Goal: Task Accomplishment & Management: Manage account settings

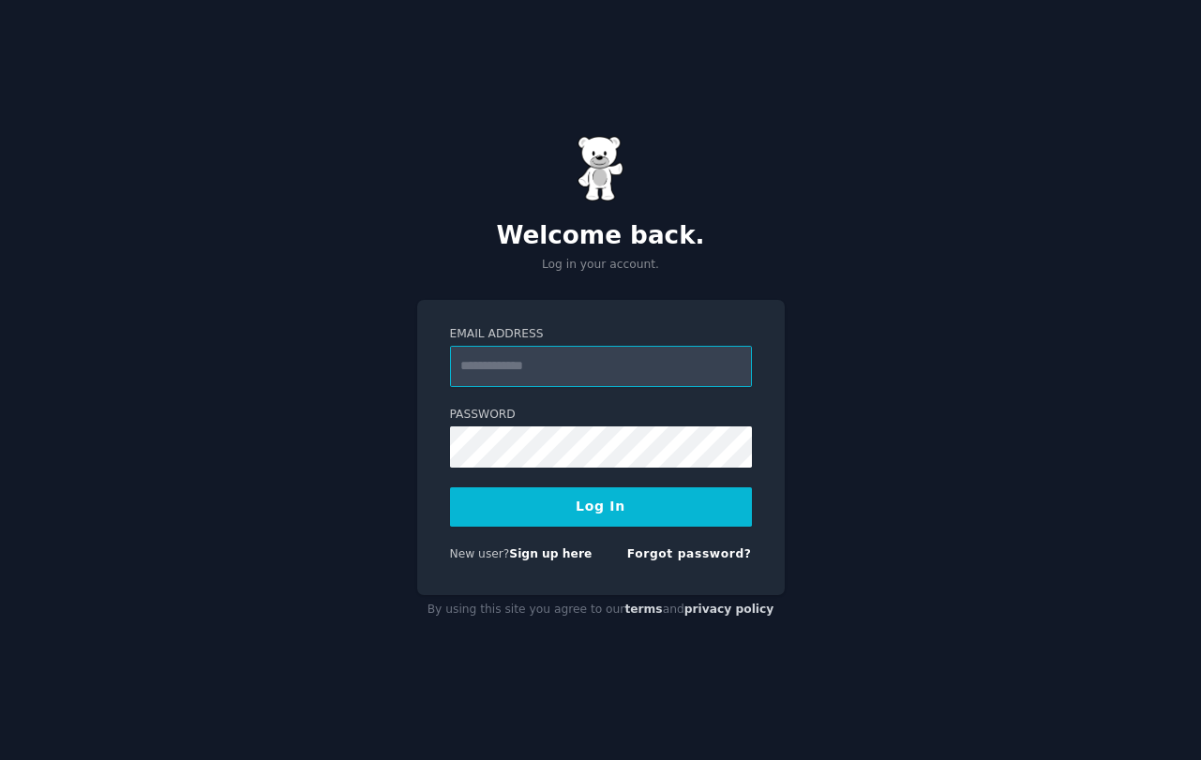
type input "**********"
click at [600, 505] on button "Log In" at bounding box center [601, 507] width 302 height 39
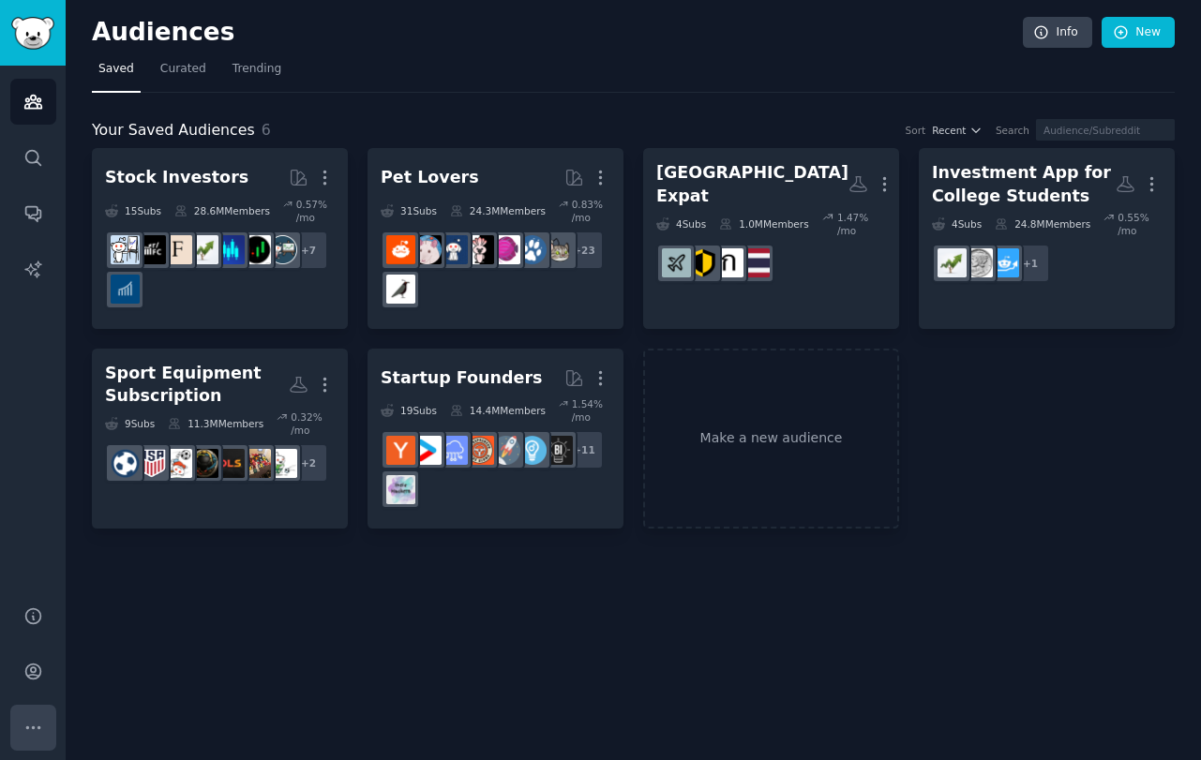
click at [34, 732] on icon "Sidebar" at bounding box center [33, 728] width 20 height 20
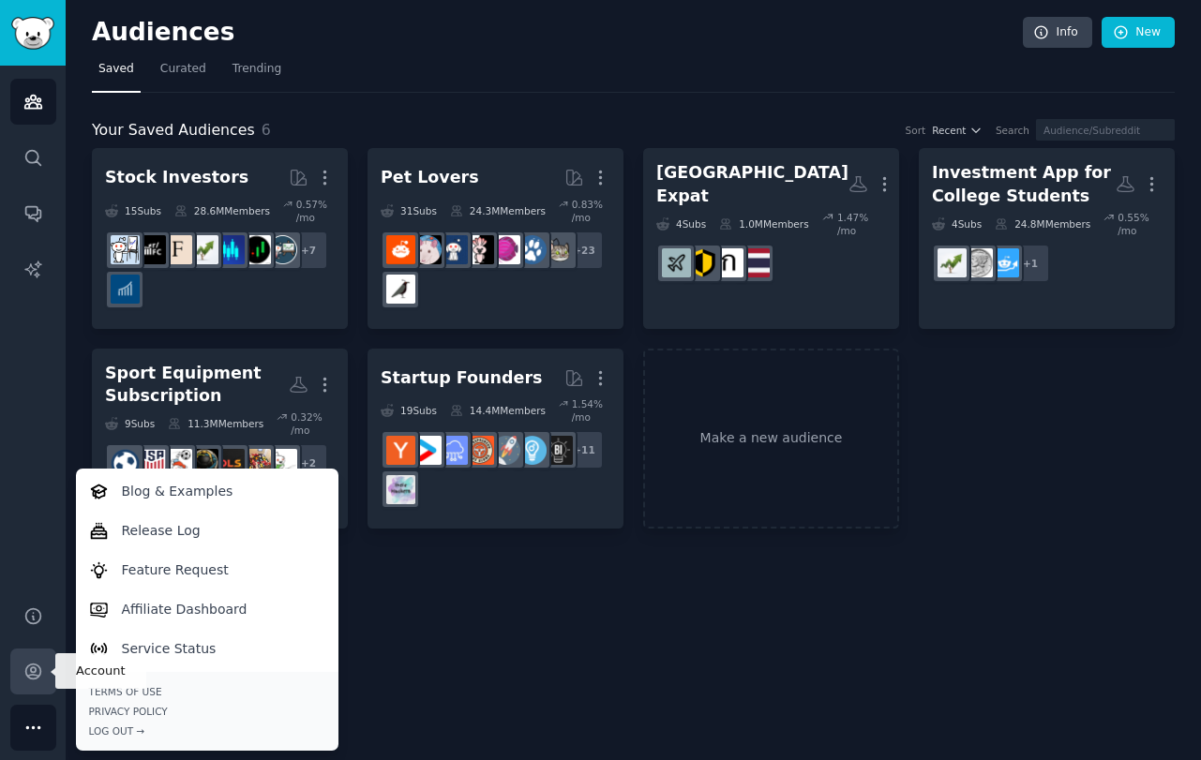
click at [35, 670] on icon "Sidebar" at bounding box center [32, 672] width 15 height 15
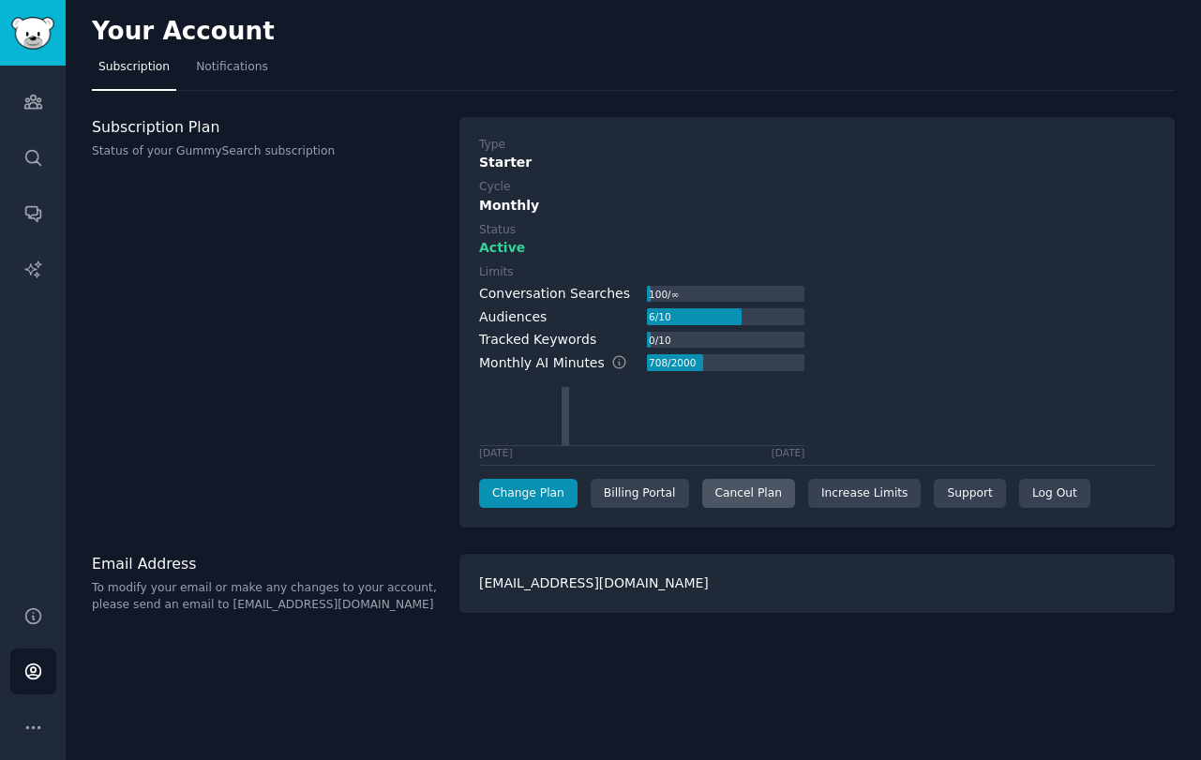
click at [747, 492] on div "Cancel Plan" at bounding box center [748, 494] width 93 height 30
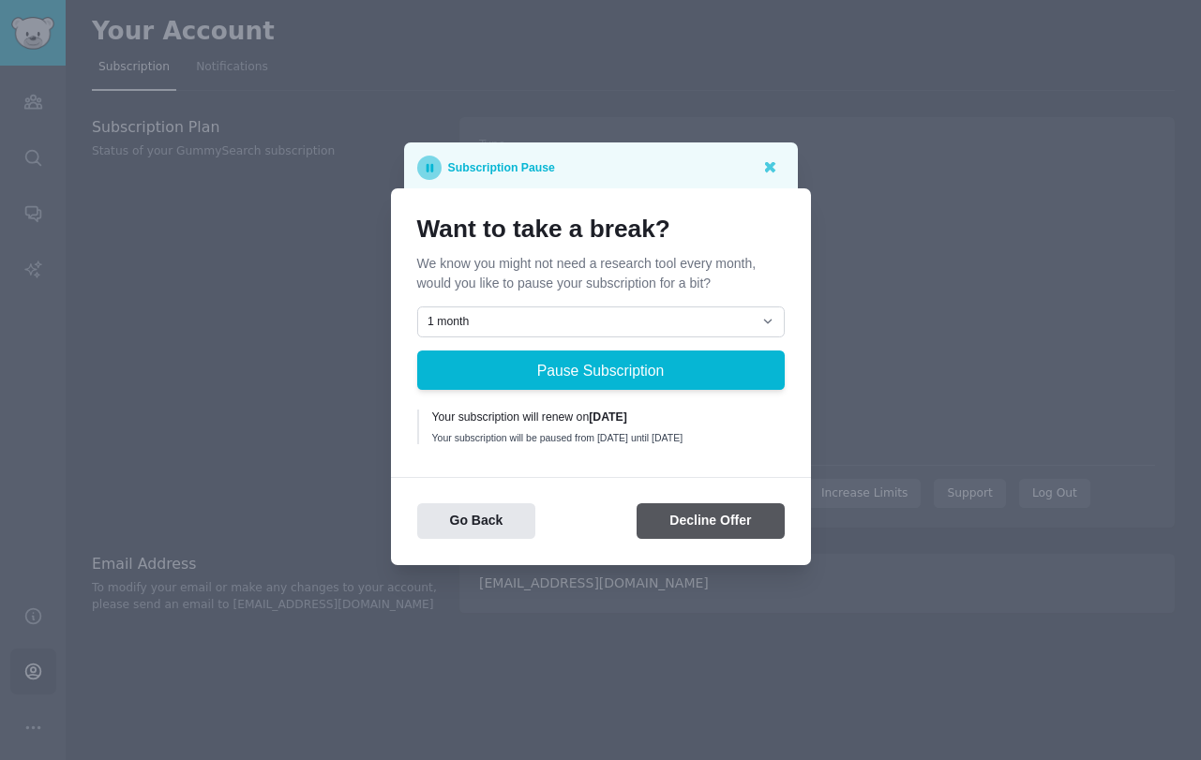
click at [741, 519] on button "Decline Offer" at bounding box center [710, 522] width 147 height 37
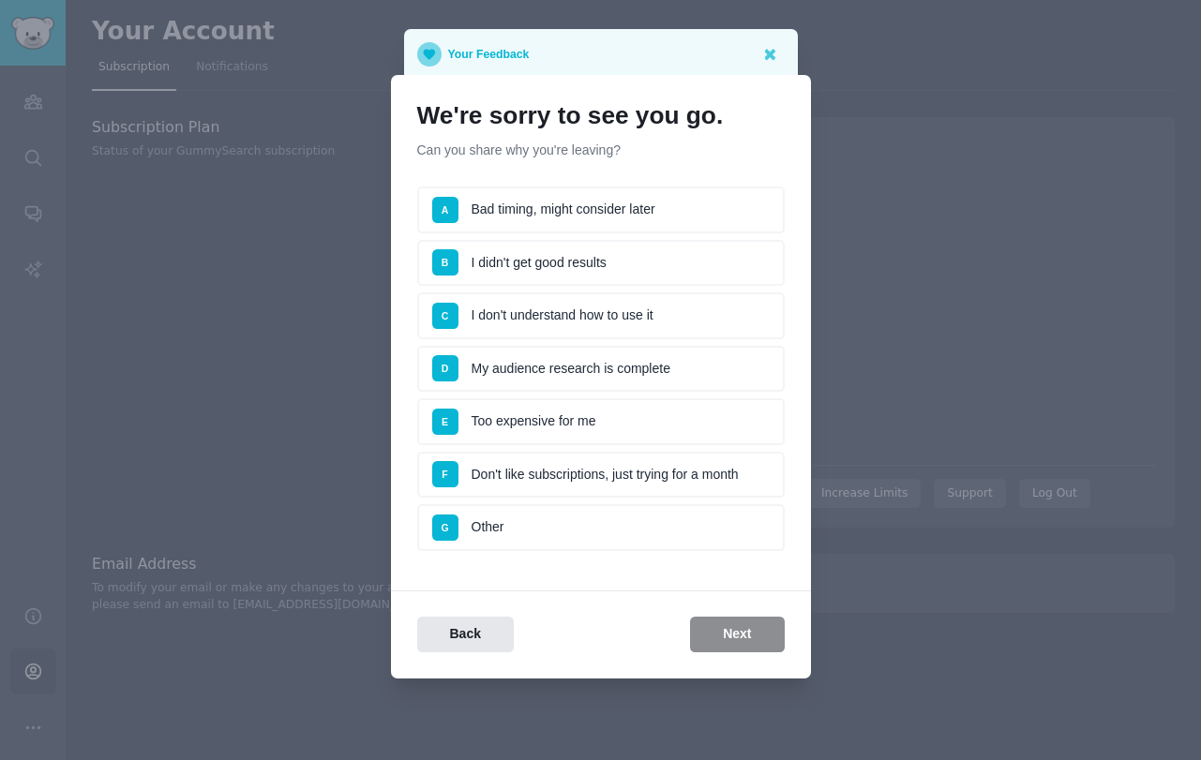
click at [648, 424] on li "E Too expensive for me" at bounding box center [601, 422] width 368 height 47
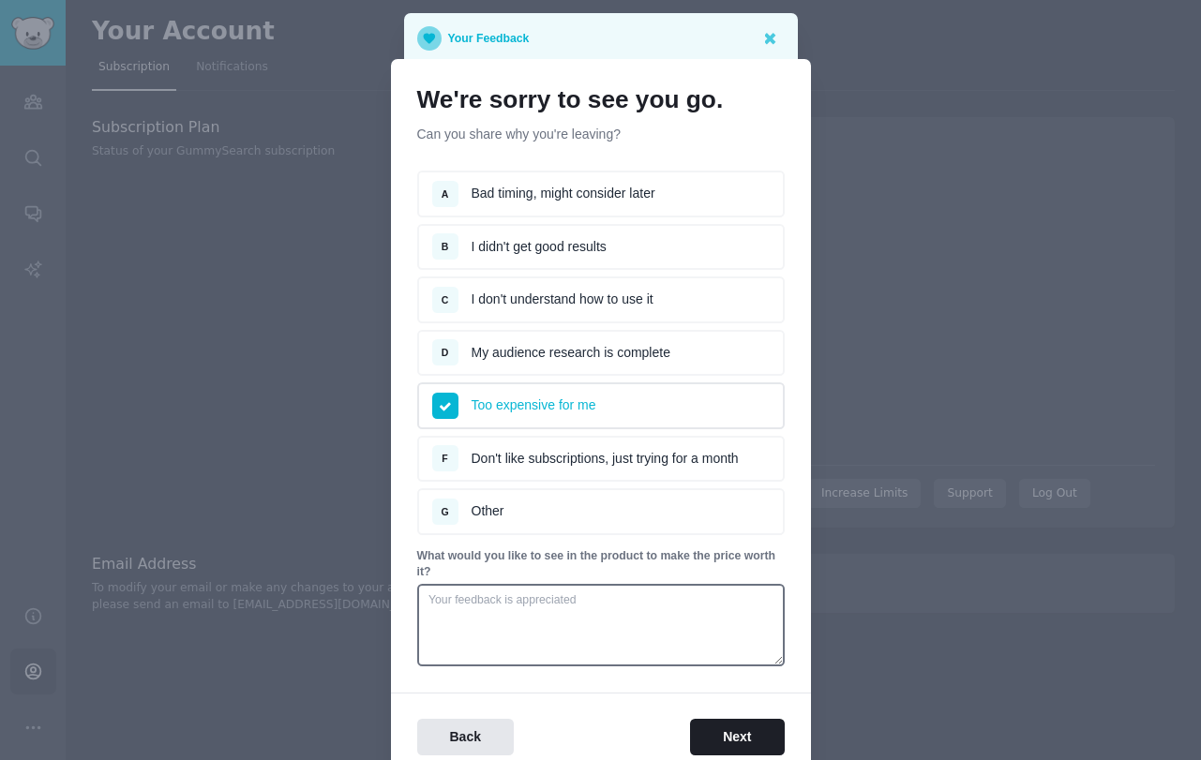
click at [600, 469] on li "F Don't like subscriptions, just trying for a month" at bounding box center [601, 459] width 368 height 47
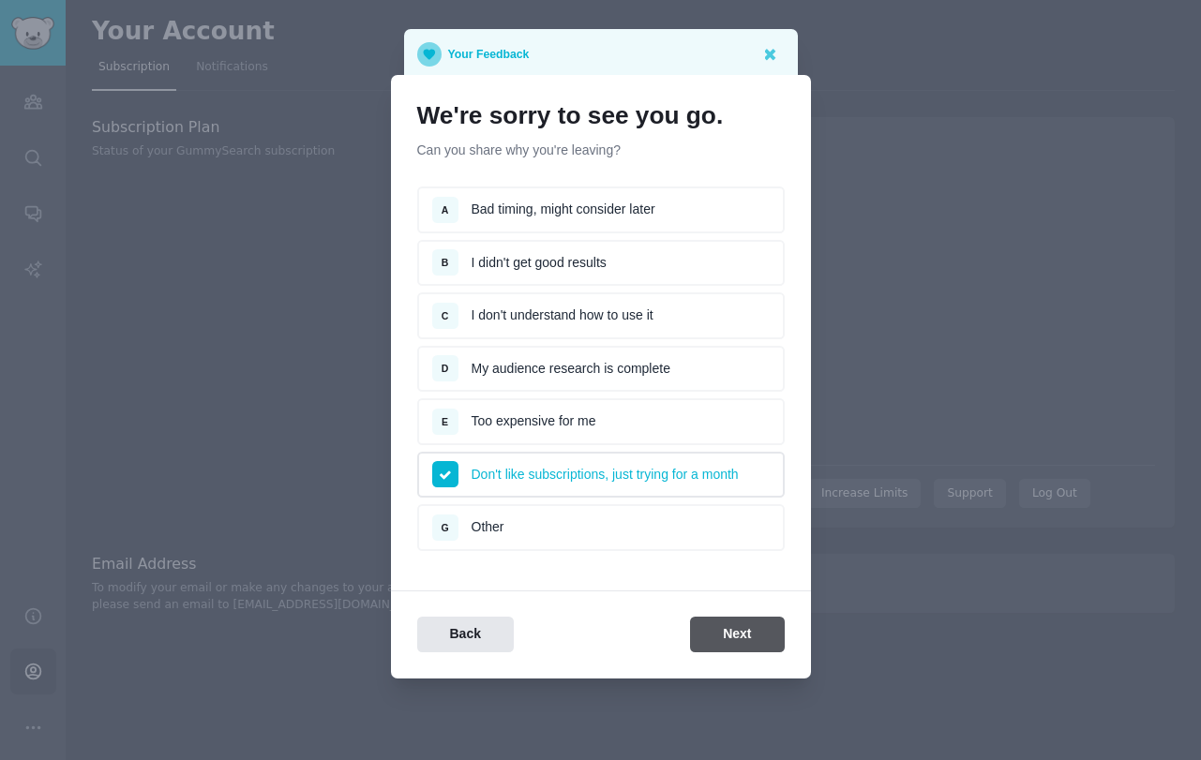
click at [722, 638] on button "Next" at bounding box center [737, 635] width 94 height 37
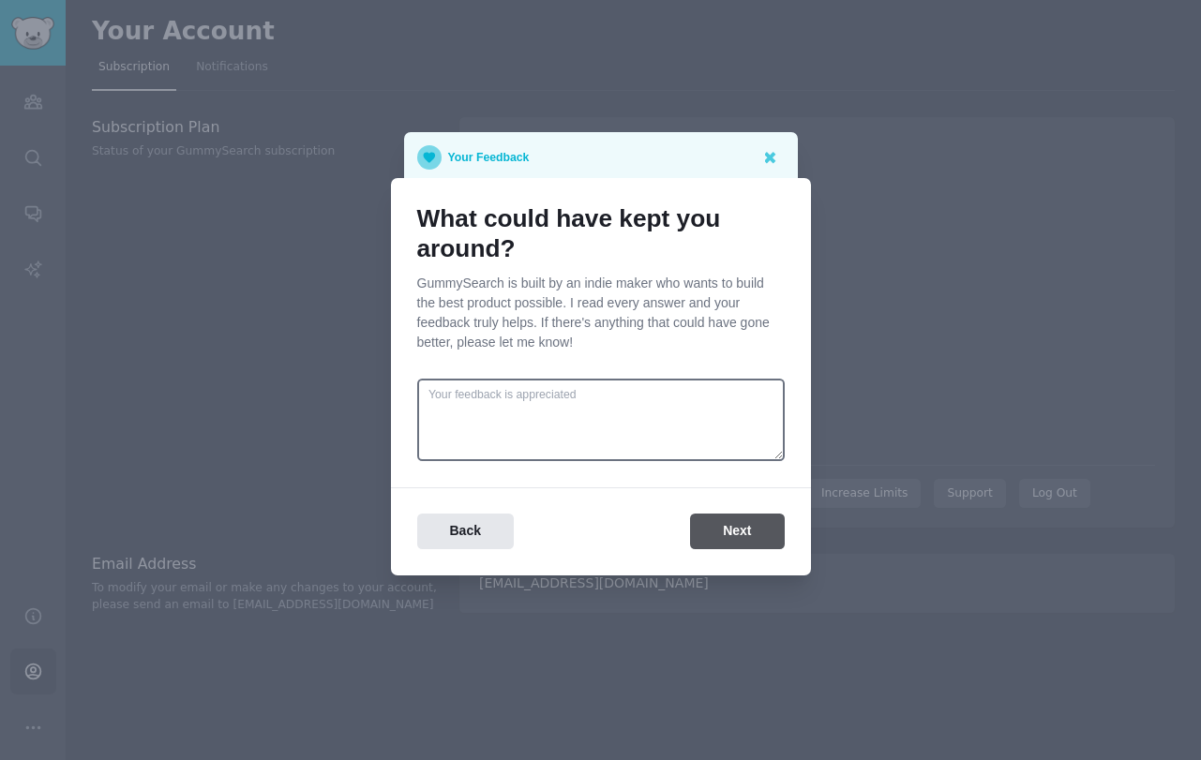
click at [718, 529] on button "Next" at bounding box center [737, 532] width 94 height 37
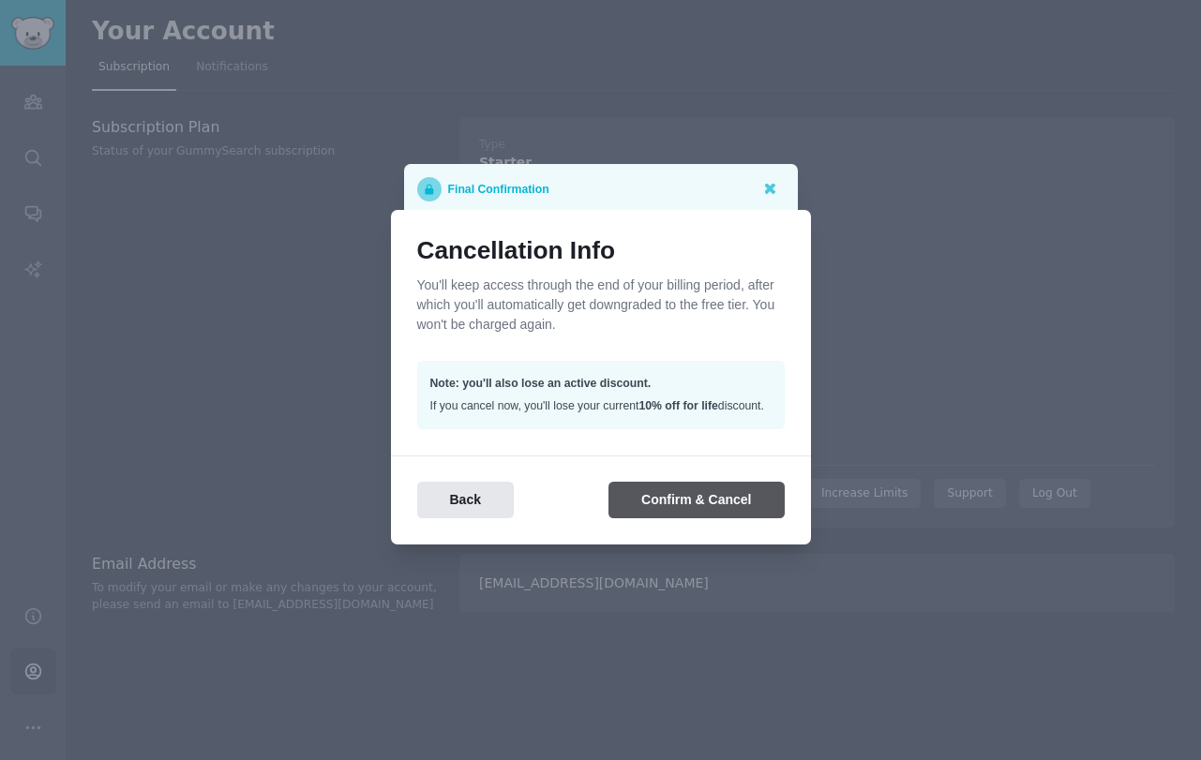
click at [708, 513] on button "Confirm & Cancel" at bounding box center [696, 500] width 175 height 37
